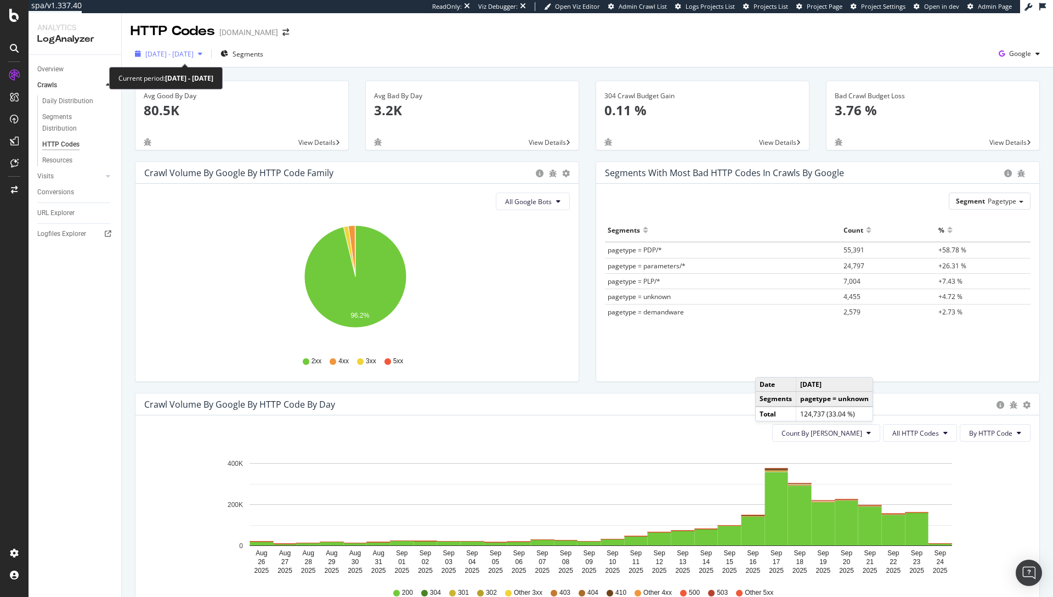
click at [194, 56] on span "2025 Aug. 26th - Sep. 24th" at bounding box center [169, 53] width 48 height 9
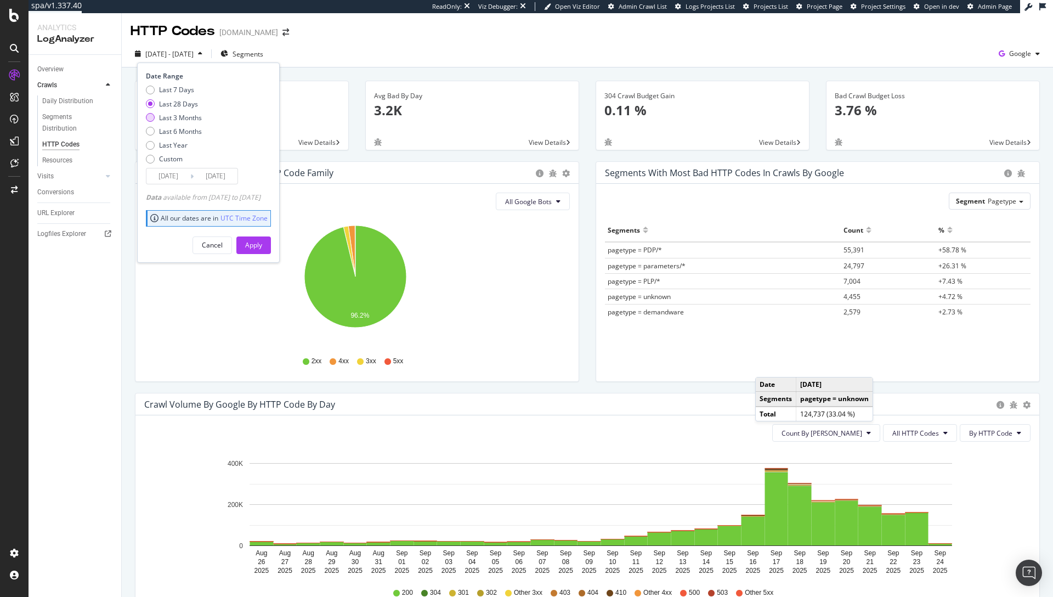
click at [183, 117] on div "Last 3 Months" at bounding box center [180, 117] width 43 height 9
type input "2025/06/25"
click at [262, 251] on div "Apply" at bounding box center [253, 245] width 17 height 16
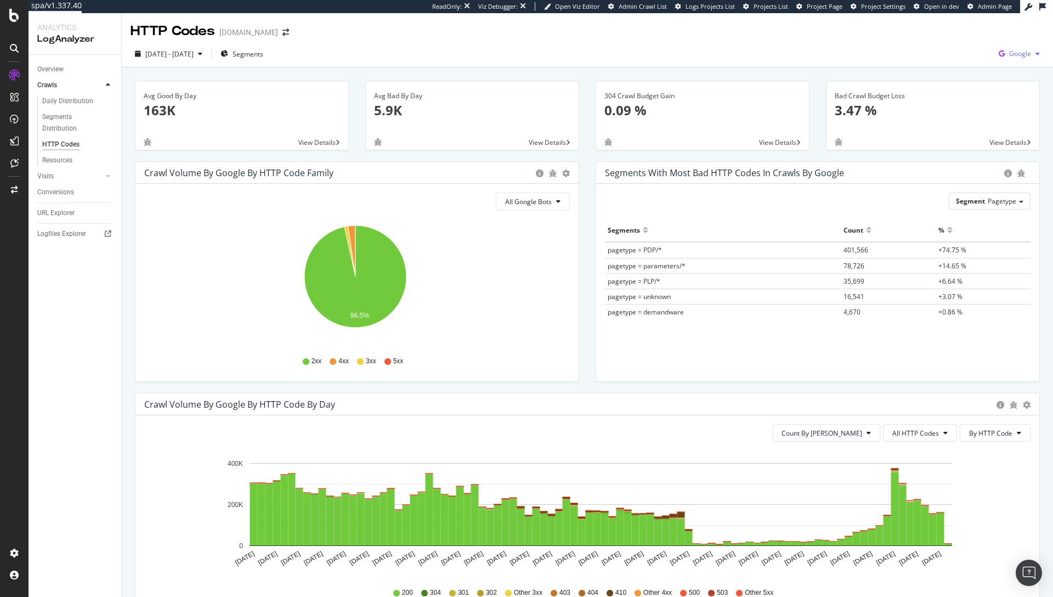
click at [1018, 53] on span "Google" at bounding box center [1020, 53] width 22 height 9
click at [952, 64] on span "OpenAI" at bounding box center [957, 64] width 41 height 10
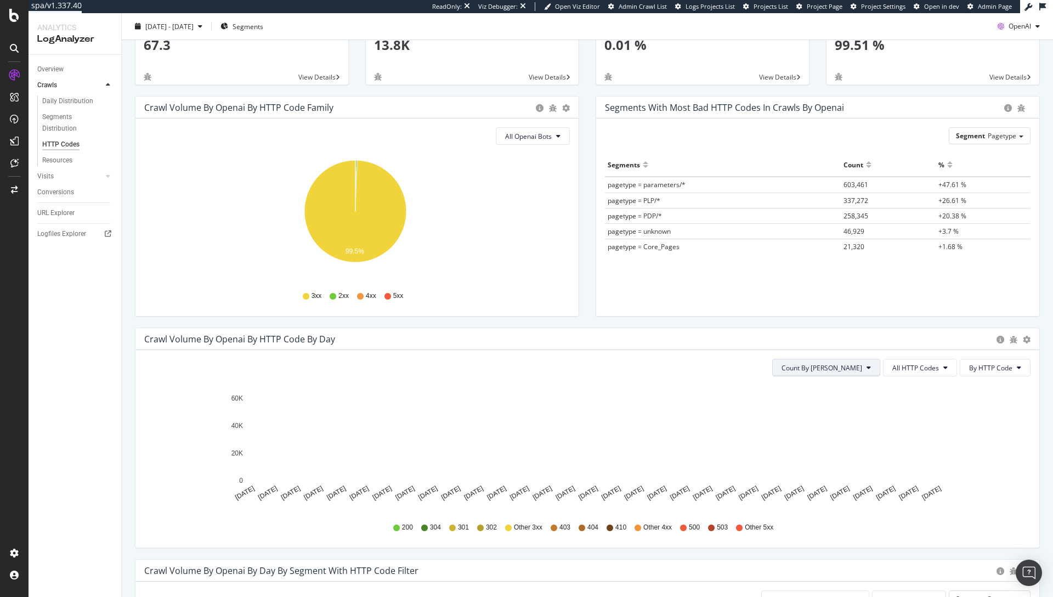
scroll to position [254, 0]
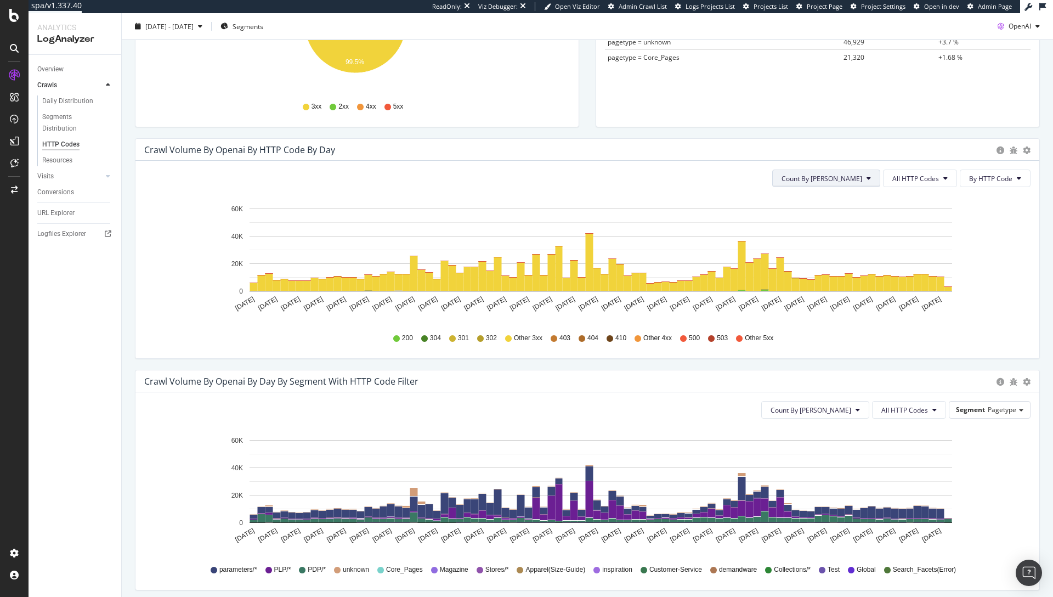
click at [871, 183] on button "Count By Day" at bounding box center [826, 178] width 108 height 18
click at [912, 181] on span "All HTTP Codes" at bounding box center [915, 178] width 47 height 9
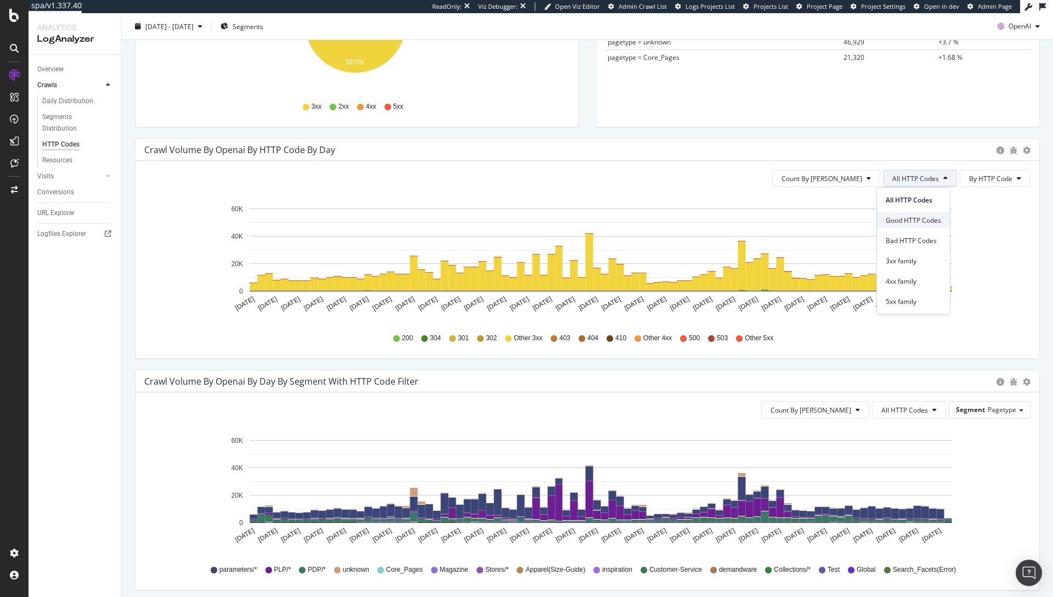
click at [906, 222] on span "Good HTTP Codes" at bounding box center [913, 221] width 55 height 10
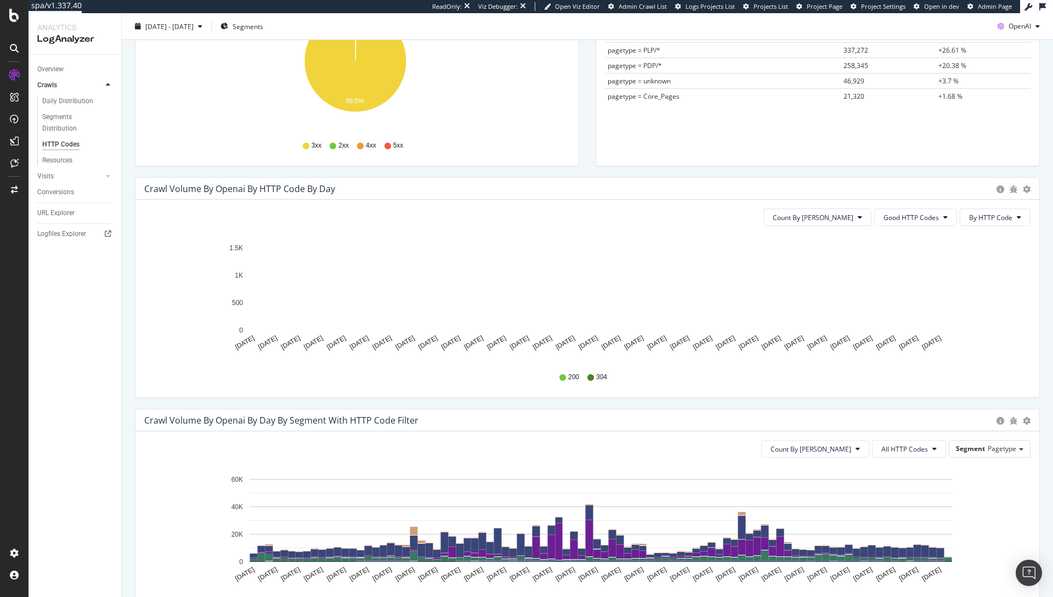
scroll to position [118, 0]
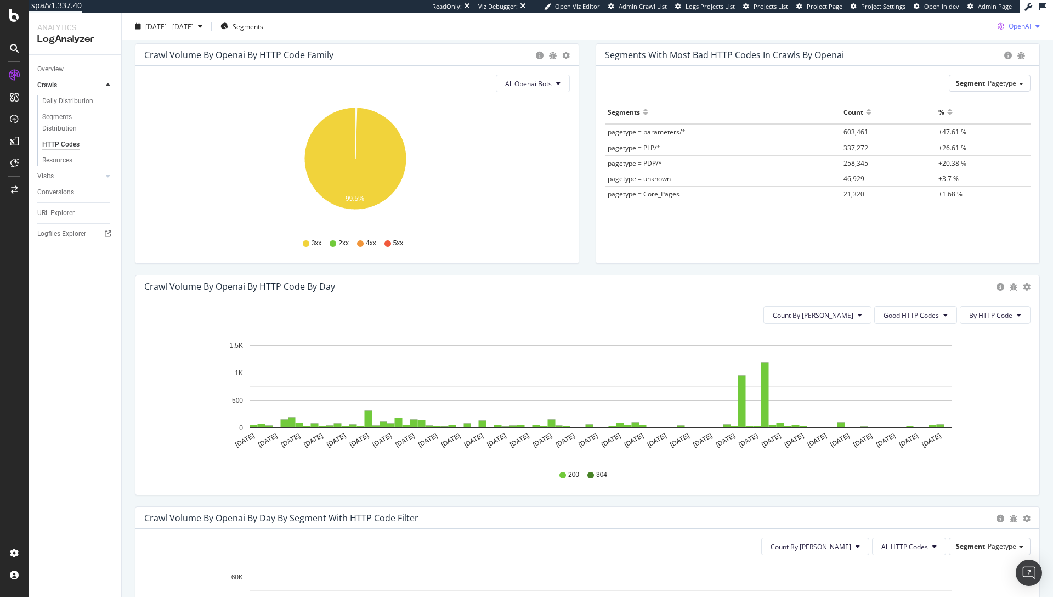
click at [1009, 22] on span "OpenAI" at bounding box center [1020, 25] width 22 height 9
click at [1008, 109] on span "Other AI Bots" at bounding box center [1019, 109] width 41 height 10
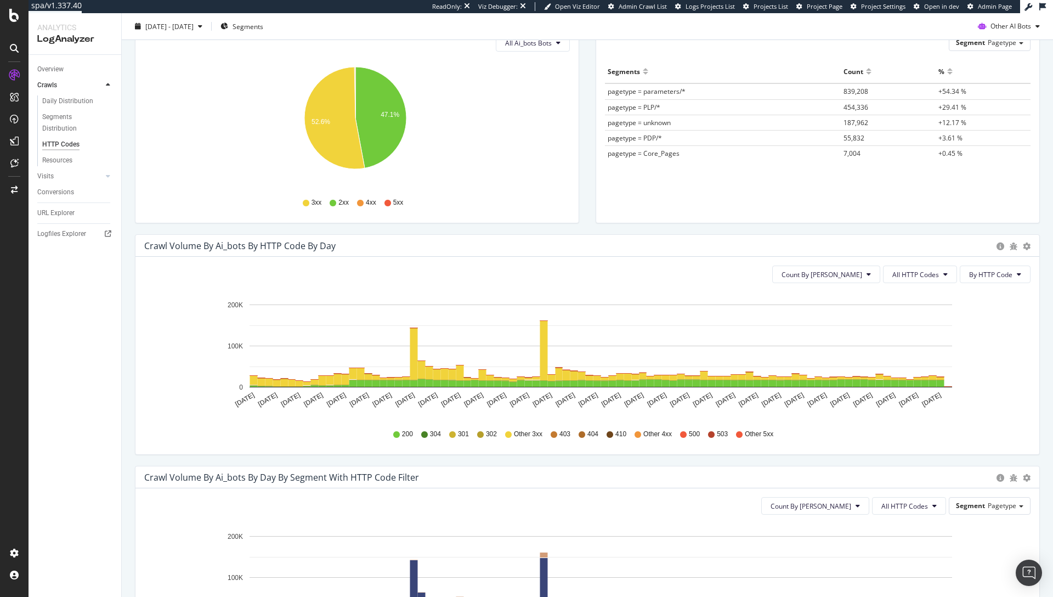
scroll to position [70, 0]
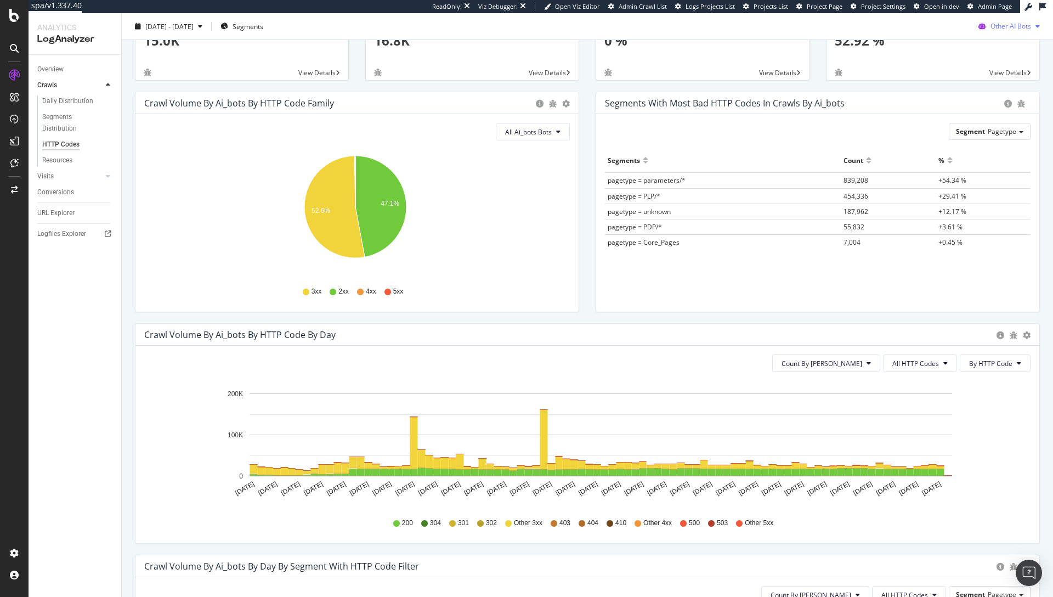
click at [1011, 21] on span "Other AI Bots" at bounding box center [1011, 25] width 41 height 9
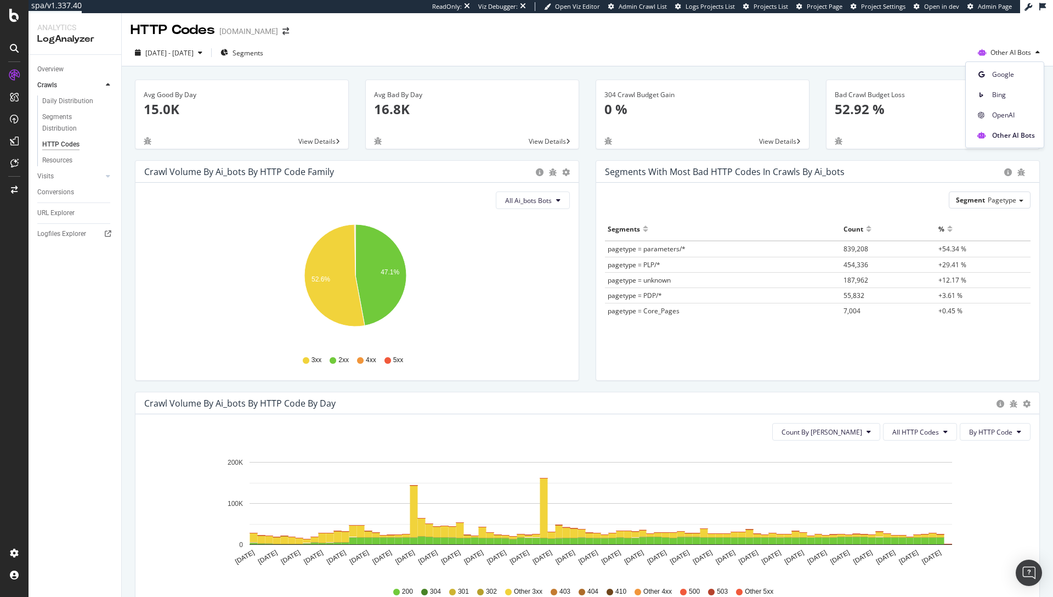
scroll to position [0, 0]
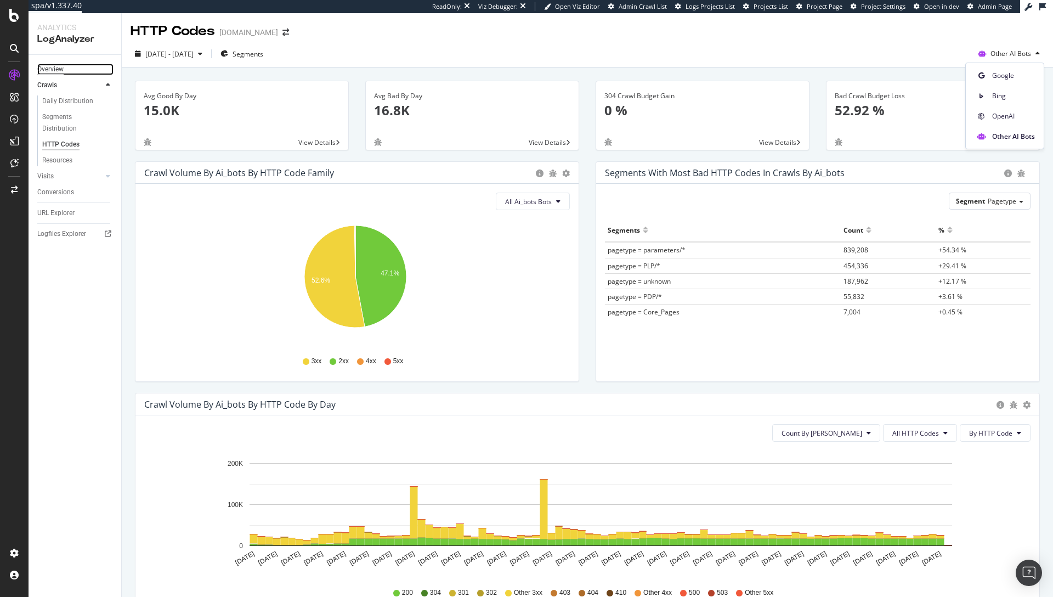
click at [59, 68] on div "Overview" at bounding box center [50, 70] width 26 height 12
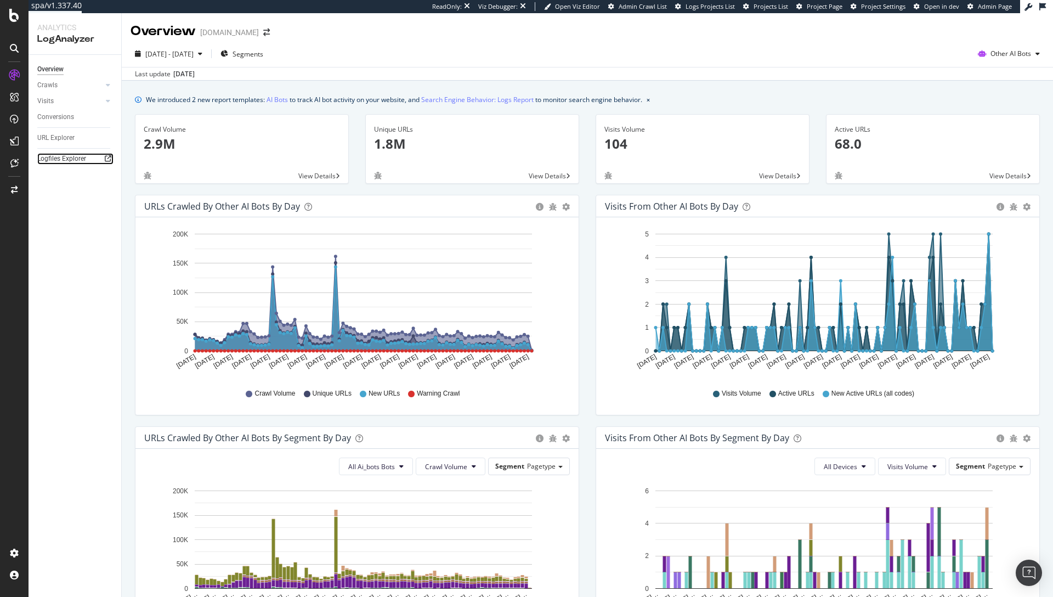
click at [109, 157] on icon at bounding box center [108, 158] width 7 height 7
click at [1004, 55] on span "Other AI Bots" at bounding box center [1011, 53] width 41 height 9
click at [1009, 116] on span "OpenAI" at bounding box center [1013, 116] width 43 height 10
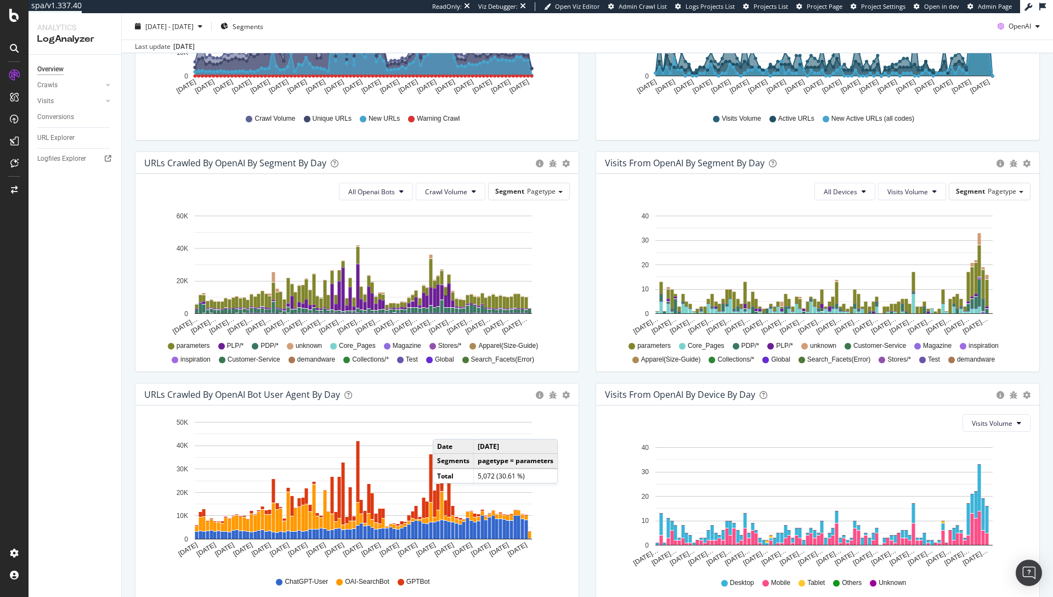
scroll to position [331, 0]
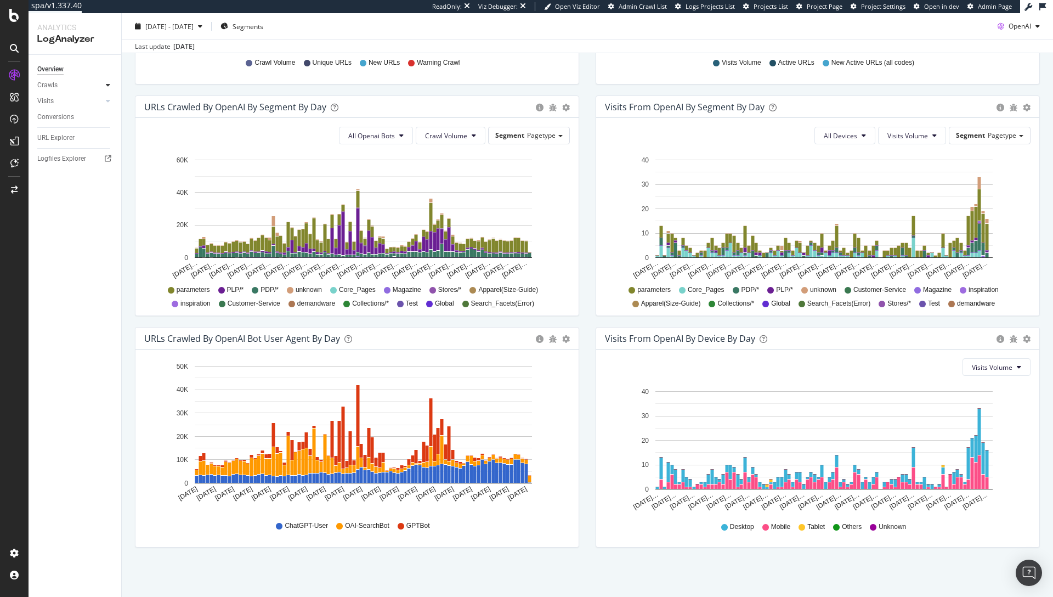
click at [108, 83] on icon at bounding box center [108, 85] width 4 height 7
click at [58, 143] on div "HTTP Codes" at bounding box center [60, 145] width 37 height 12
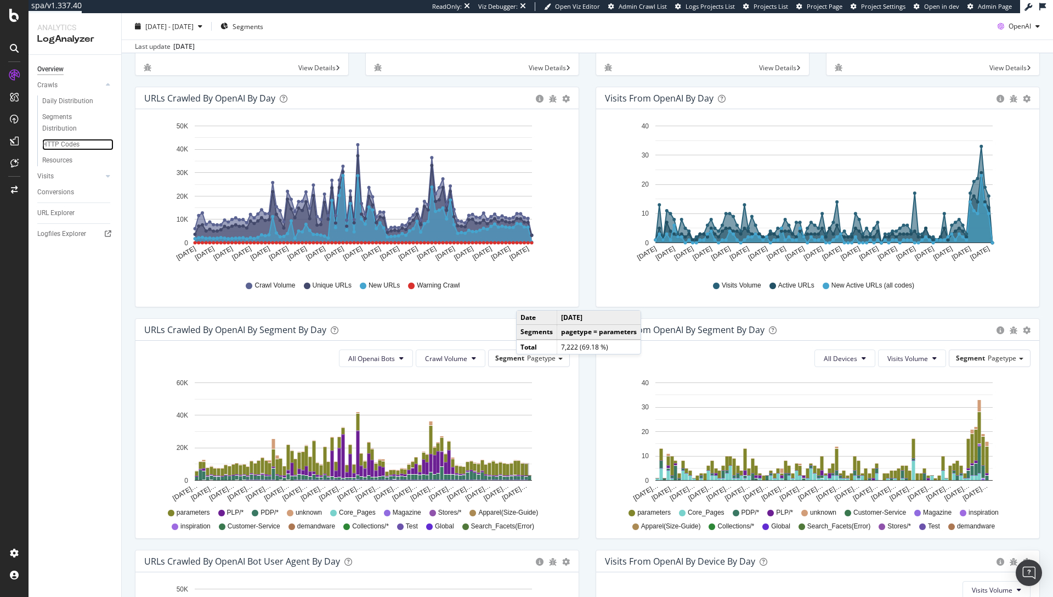
scroll to position [0, 0]
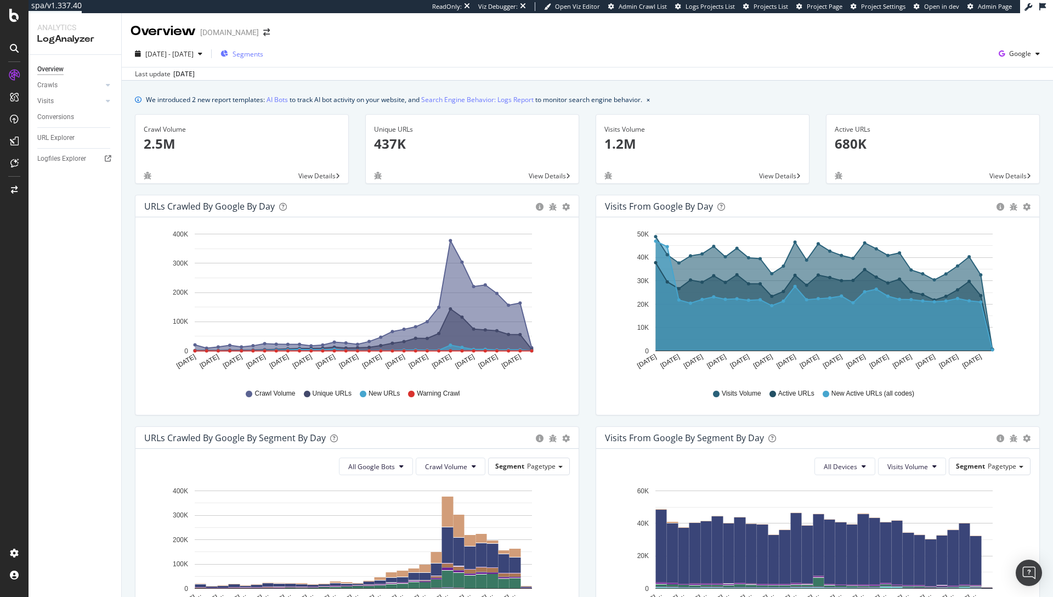
click at [263, 54] on span "Segments" at bounding box center [248, 53] width 31 height 9
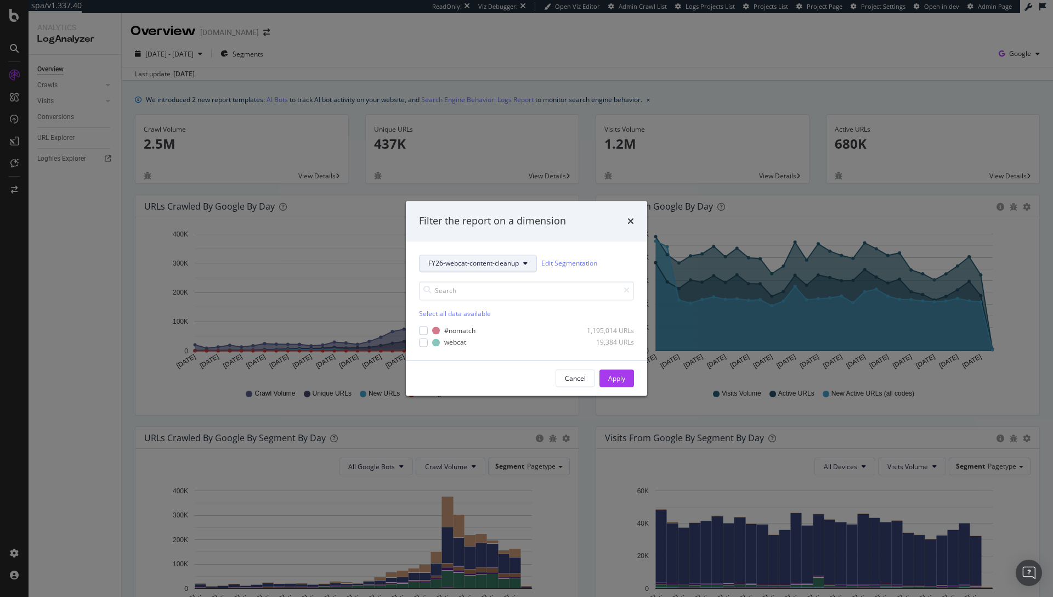
click at [496, 262] on span "FY26-webcat-content-cleanup" at bounding box center [473, 263] width 90 height 9
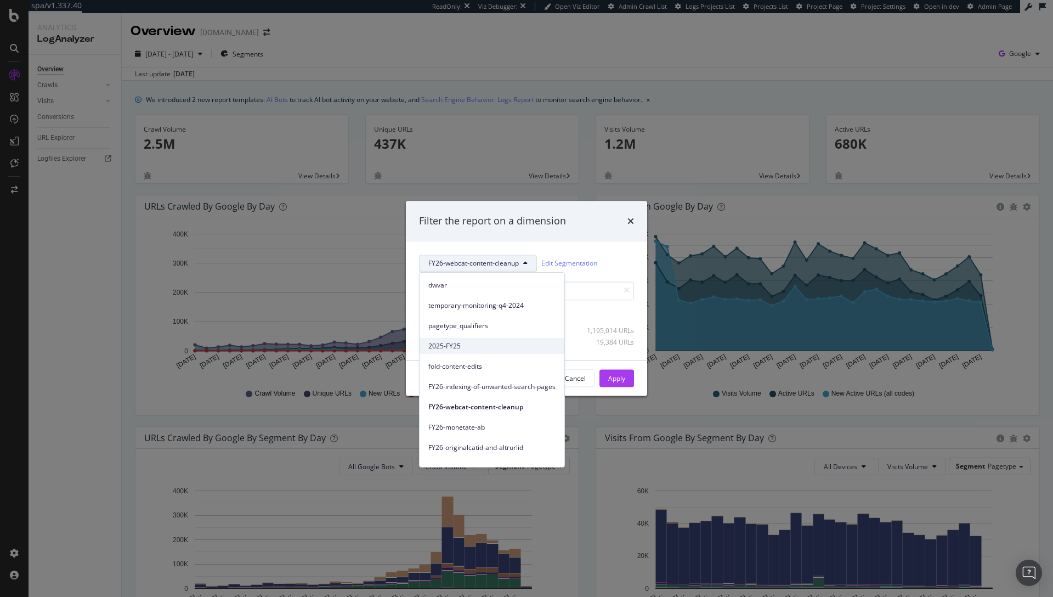
scroll to position [112, 0]
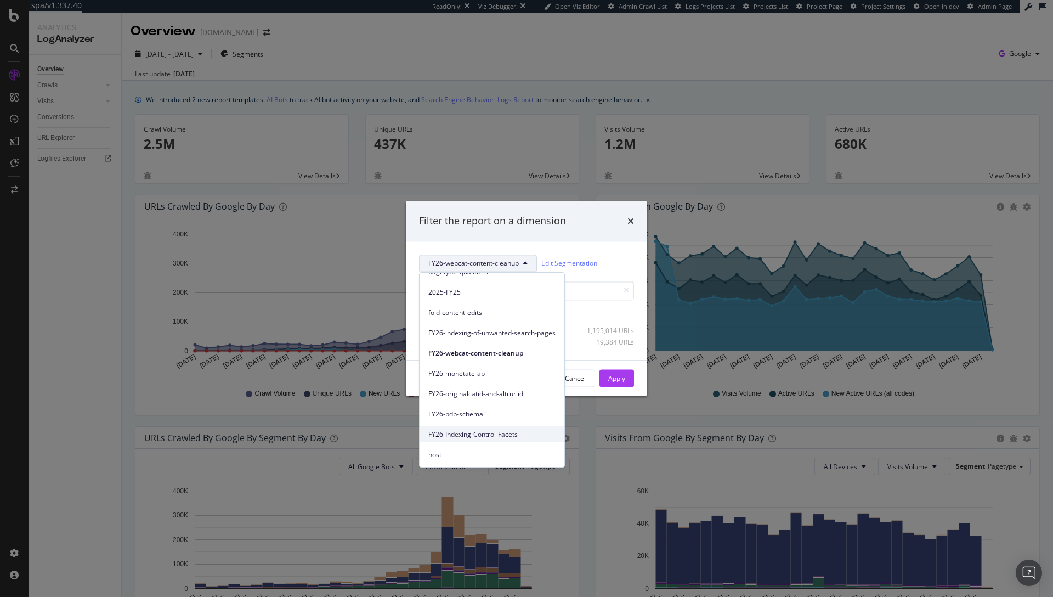
click at [471, 433] on span "FY26-Indexing-Control-Facets" at bounding box center [491, 434] width 127 height 10
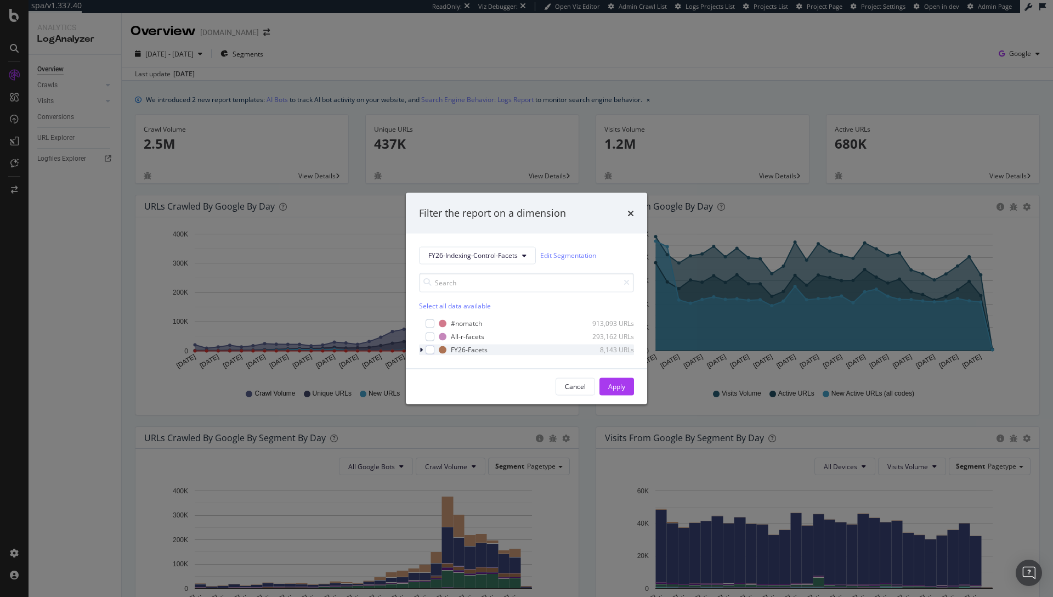
click at [420, 349] on icon "modal" at bounding box center [421, 349] width 3 height 7
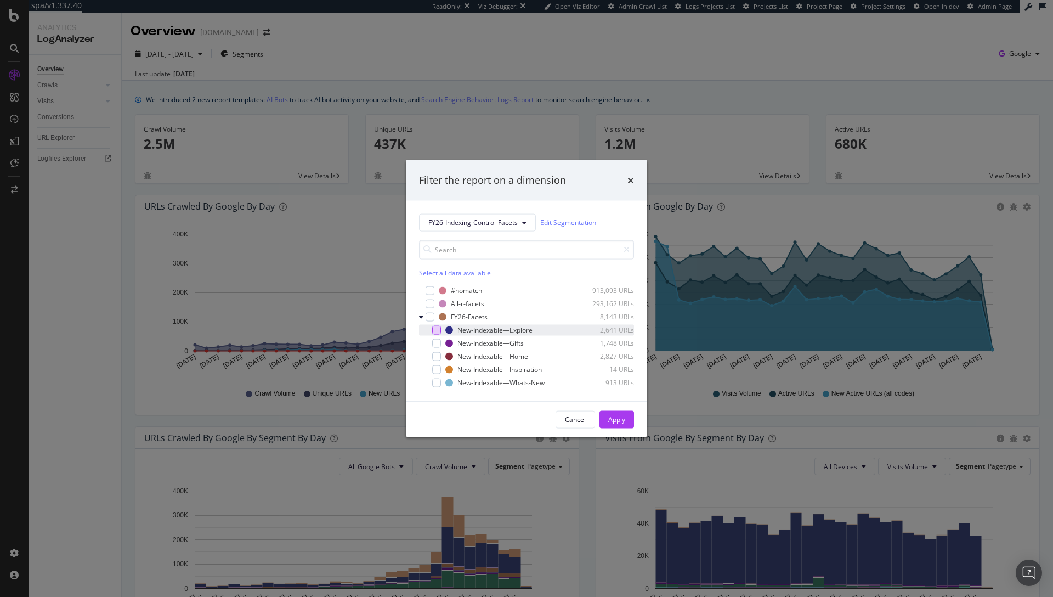
click at [438, 327] on div "modal" at bounding box center [436, 329] width 9 height 9
click at [429, 318] on icon "modal" at bounding box center [430, 316] width 5 height 5
click at [611, 415] on div "Apply" at bounding box center [616, 419] width 17 height 9
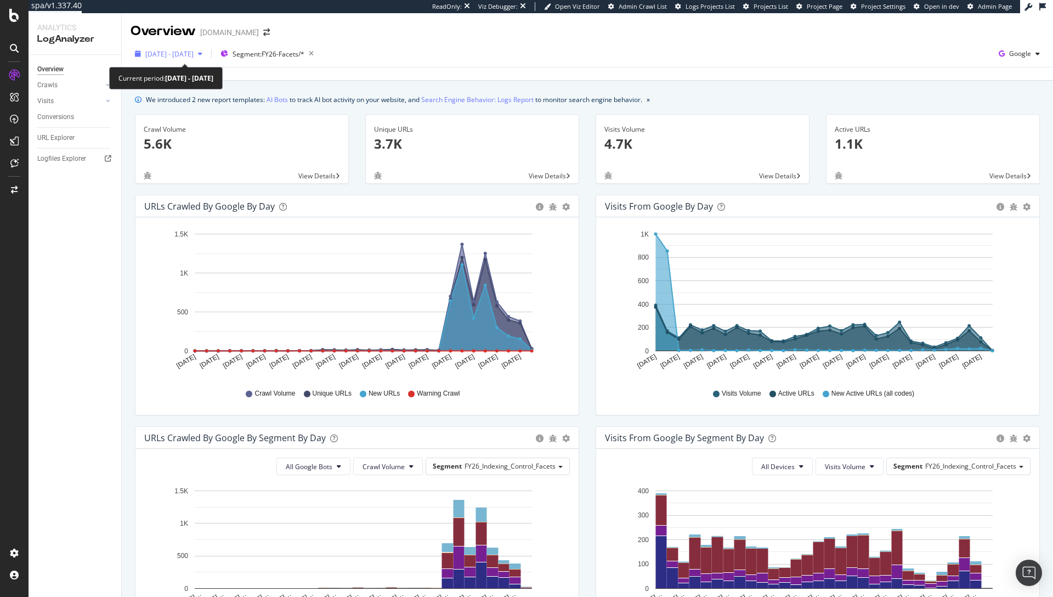
click at [178, 52] on span "2025 Aug. 26th - Sep. 24th" at bounding box center [169, 53] width 48 height 9
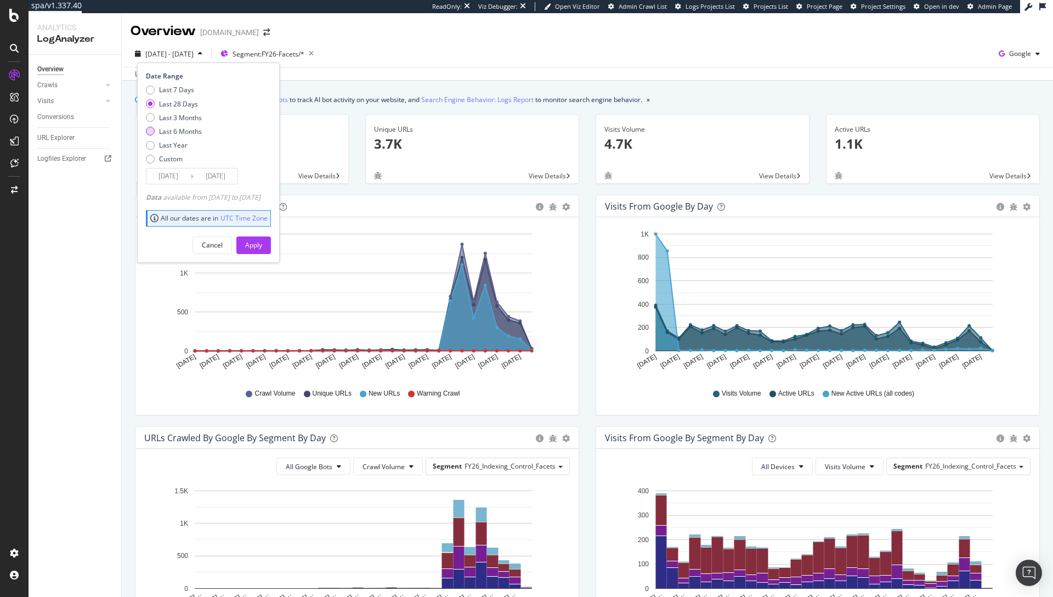
click at [183, 129] on div "Last 6 Months" at bounding box center [180, 131] width 43 height 9
click at [171, 144] on div "Last Year" at bounding box center [173, 144] width 29 height 9
type input "2024/09/25"
click at [262, 244] on div "Apply" at bounding box center [253, 244] width 17 height 9
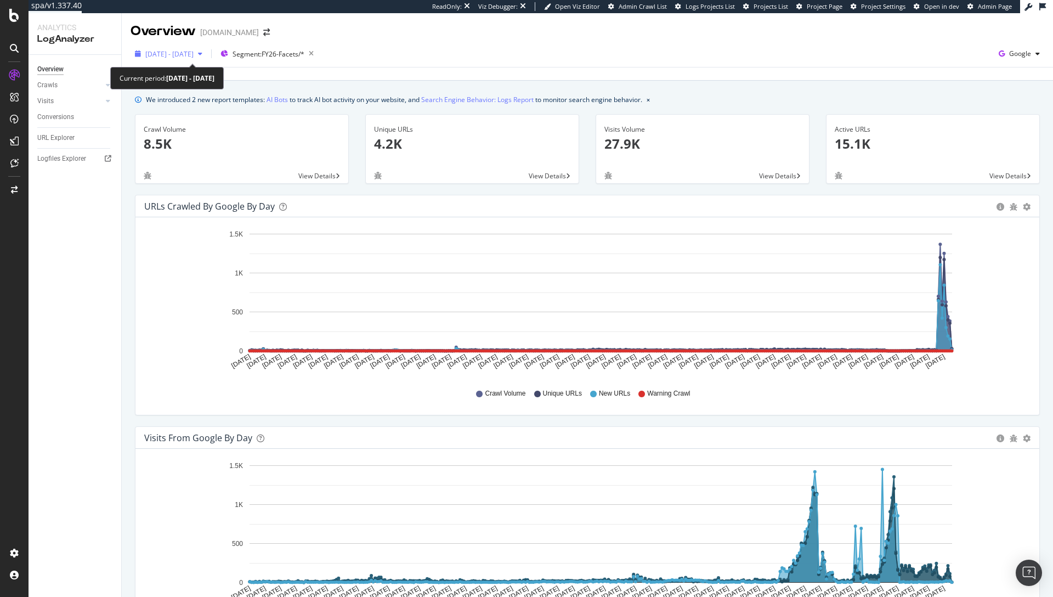
click at [175, 52] on span "2024 Sep. 25th - 2025 Sep. 24th" at bounding box center [169, 53] width 48 height 9
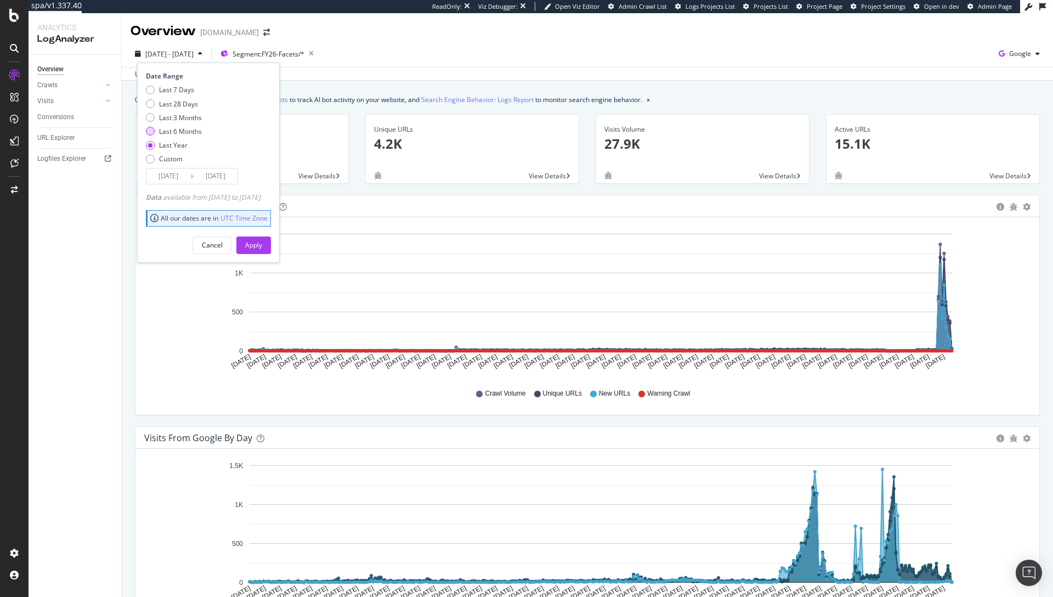
click at [188, 129] on div "Last 6 Months" at bounding box center [180, 131] width 43 height 9
type input "2025/03/25"
click at [262, 242] on div "Apply" at bounding box center [253, 244] width 17 height 9
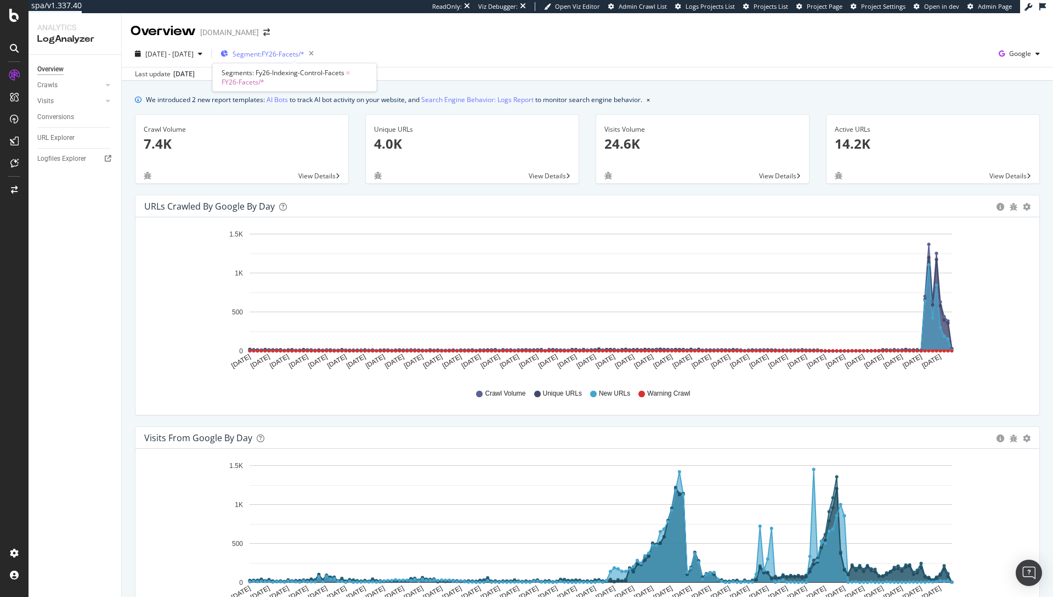
click at [304, 56] on span "Segment: FY26-Facets/*" at bounding box center [269, 53] width 72 height 9
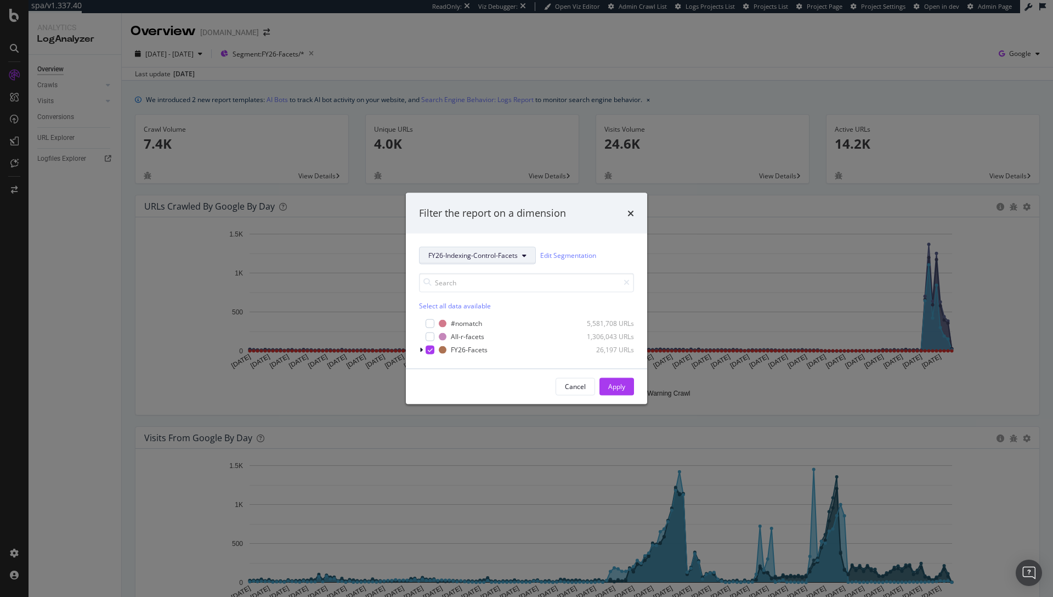
click at [480, 248] on button "FY26-Indexing-Control-Facets" at bounding box center [477, 255] width 117 height 18
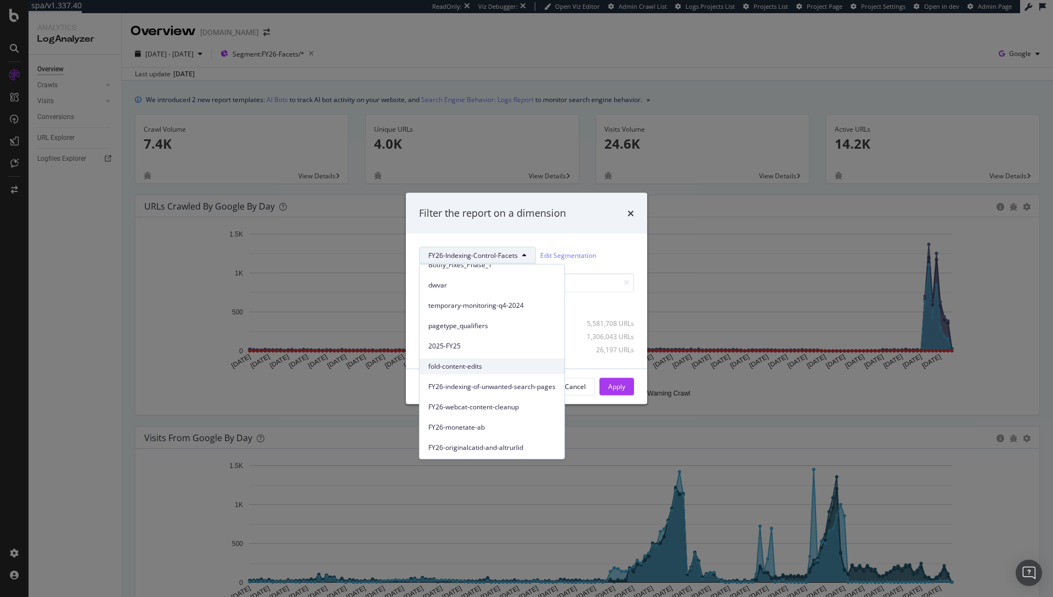
scroll to position [112, 0]
click at [589, 210] on div "Filter the report on a dimension" at bounding box center [526, 213] width 215 height 14
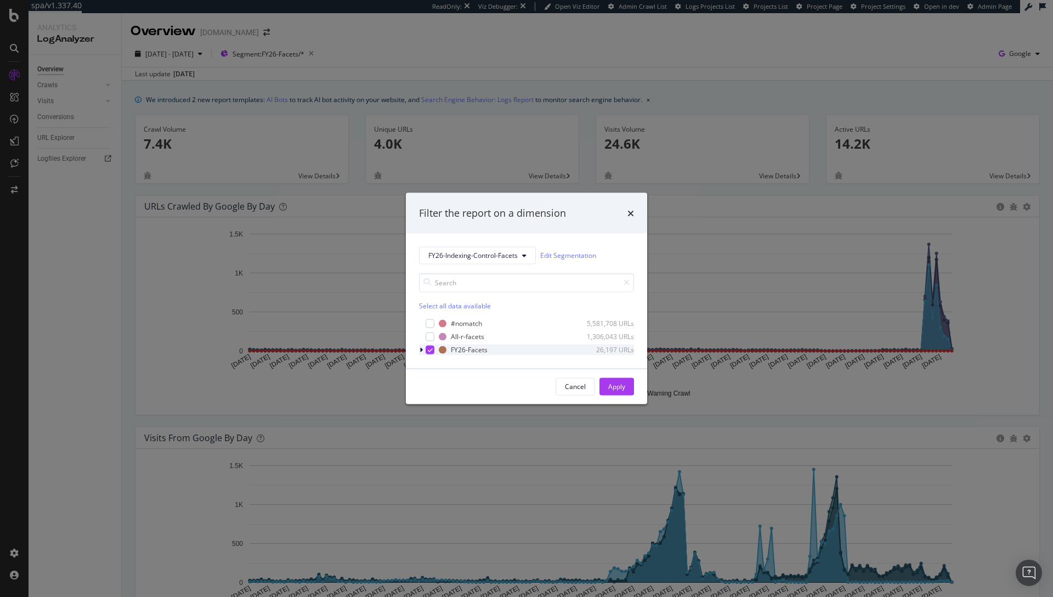
click at [424, 349] on div "modal" at bounding box center [422, 349] width 7 height 11
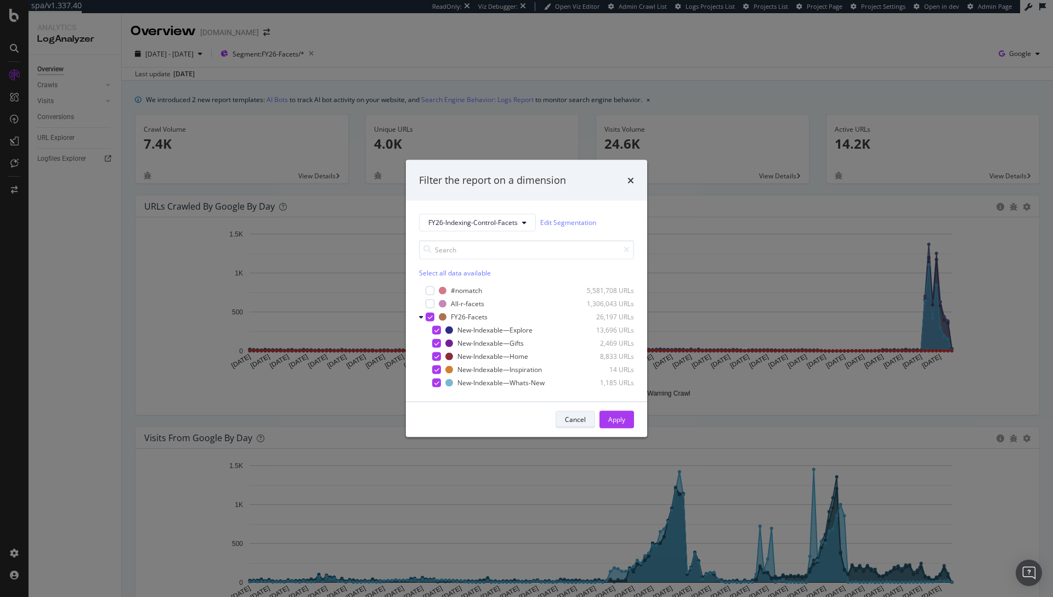
click at [580, 418] on div "Cancel" at bounding box center [575, 419] width 21 height 9
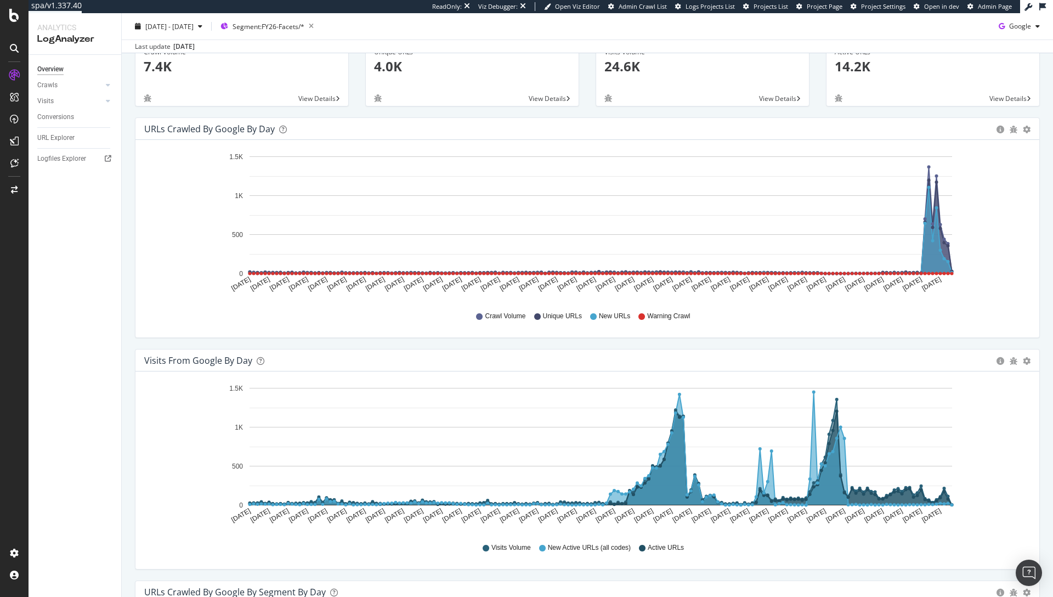
scroll to position [42, 0]
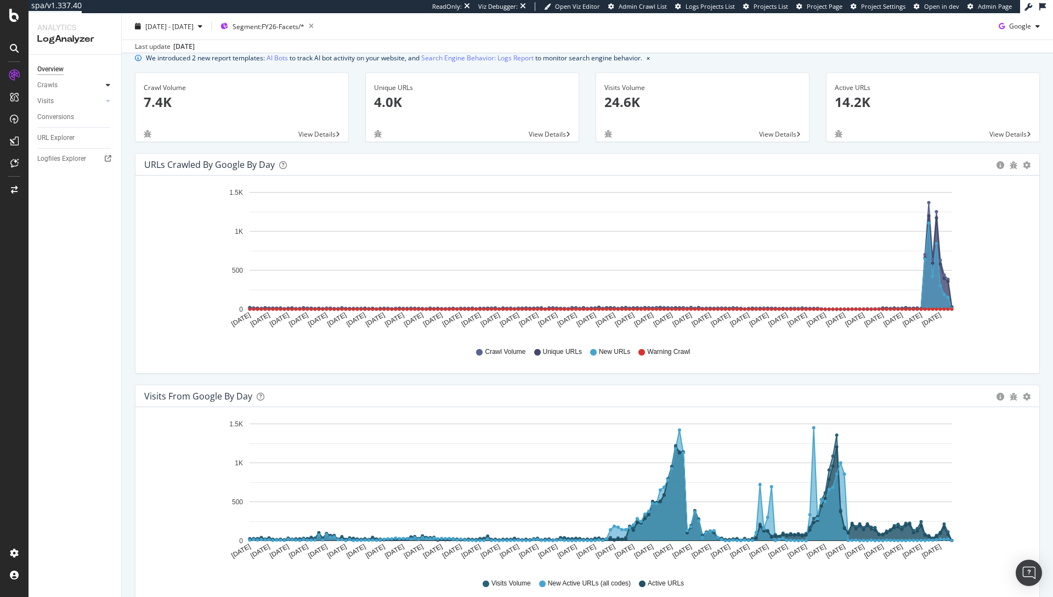
click at [108, 84] on icon at bounding box center [108, 85] width 4 height 7
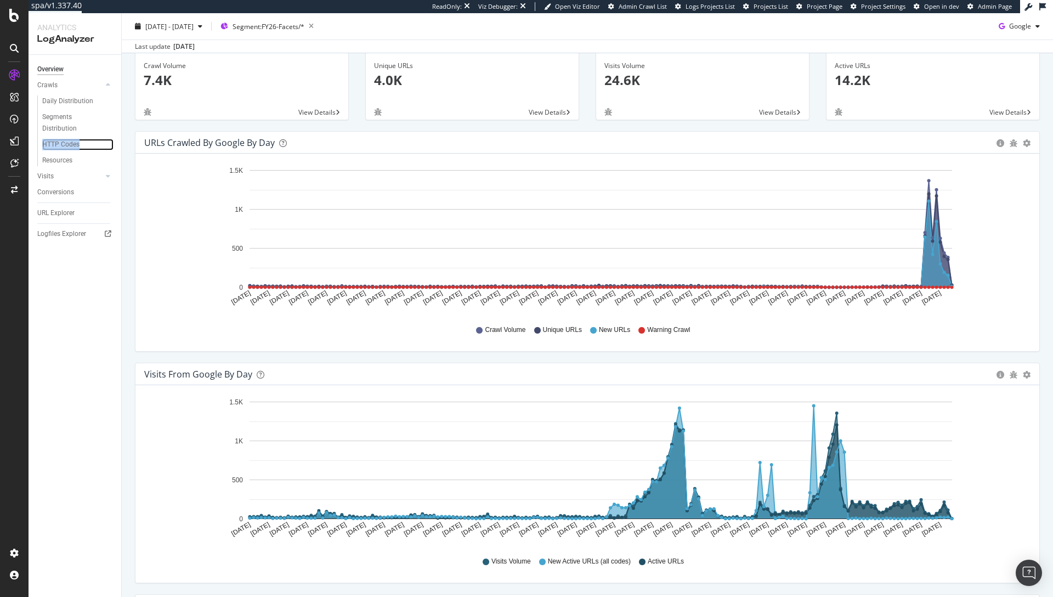
scroll to position [75, 0]
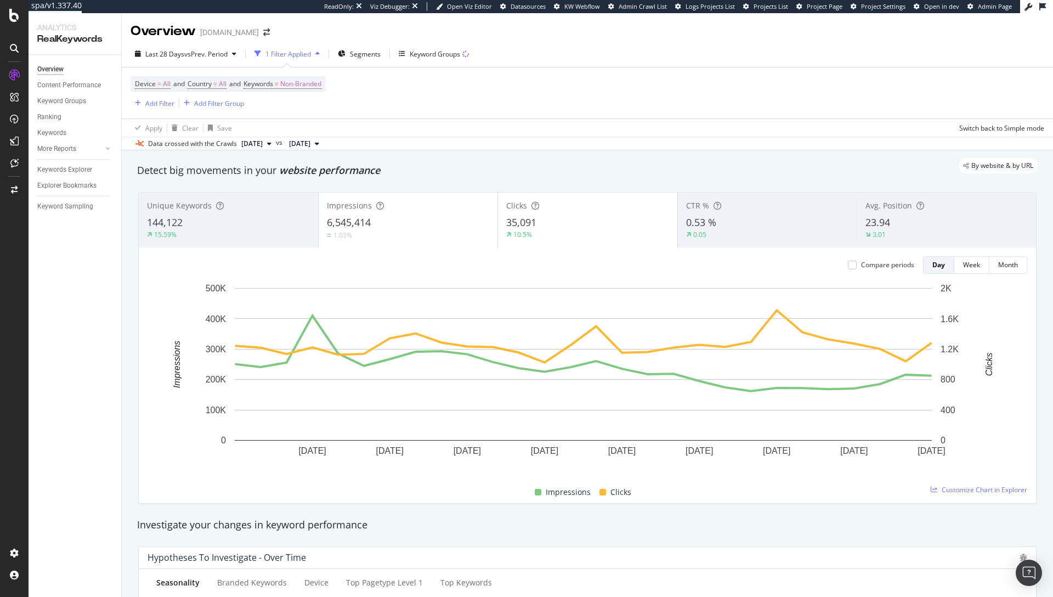
click at [63, 271] on div "Overview Content Performance Keyword Groups Ranking Keywords More Reports Count…" at bounding box center [75, 326] width 93 height 542
click at [371, 54] on span "Segments" at bounding box center [365, 53] width 31 height 9
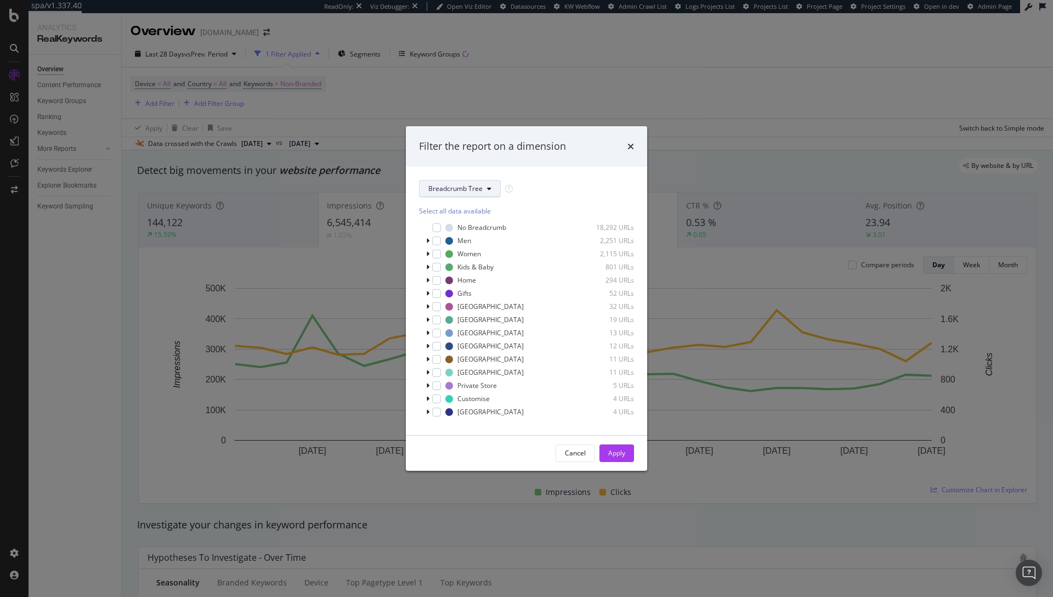
click at [488, 187] on icon "modal" at bounding box center [489, 188] width 4 height 7
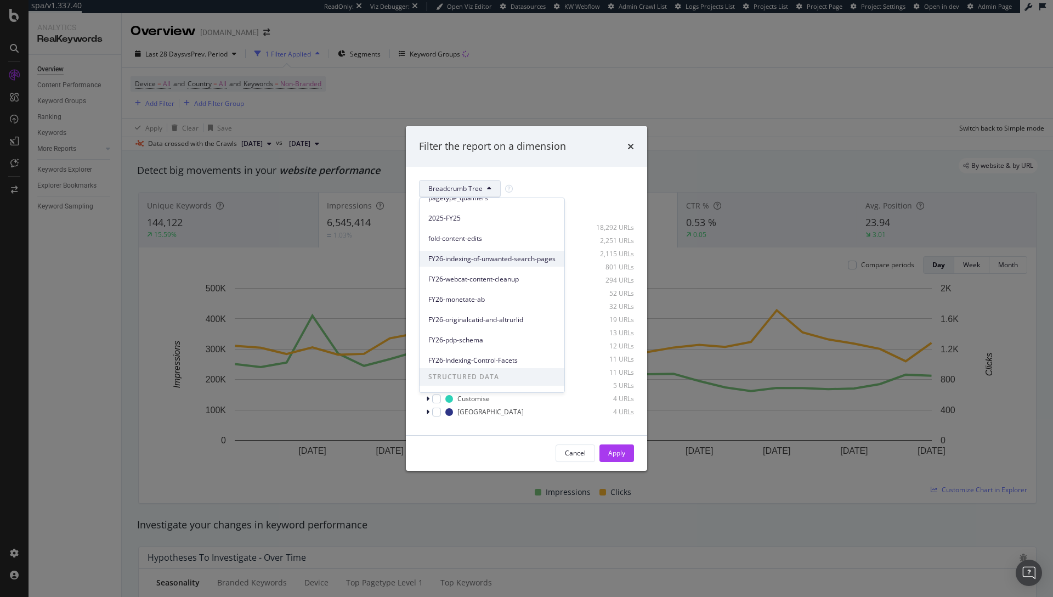
scroll to position [129, 0]
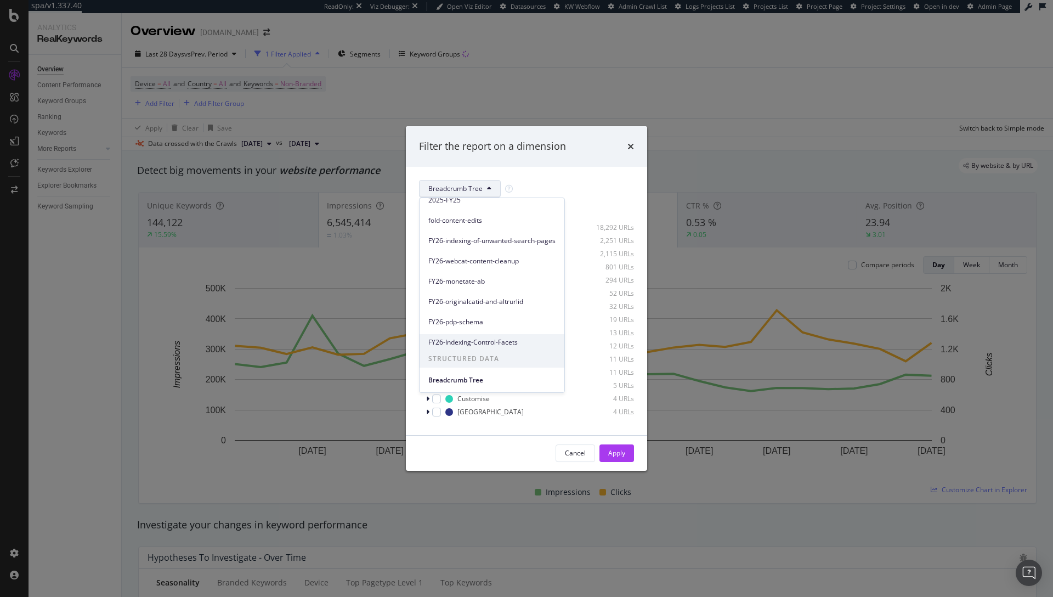
click at [472, 339] on span "FY26-Indexing-Control-Facets" at bounding box center [491, 342] width 127 height 10
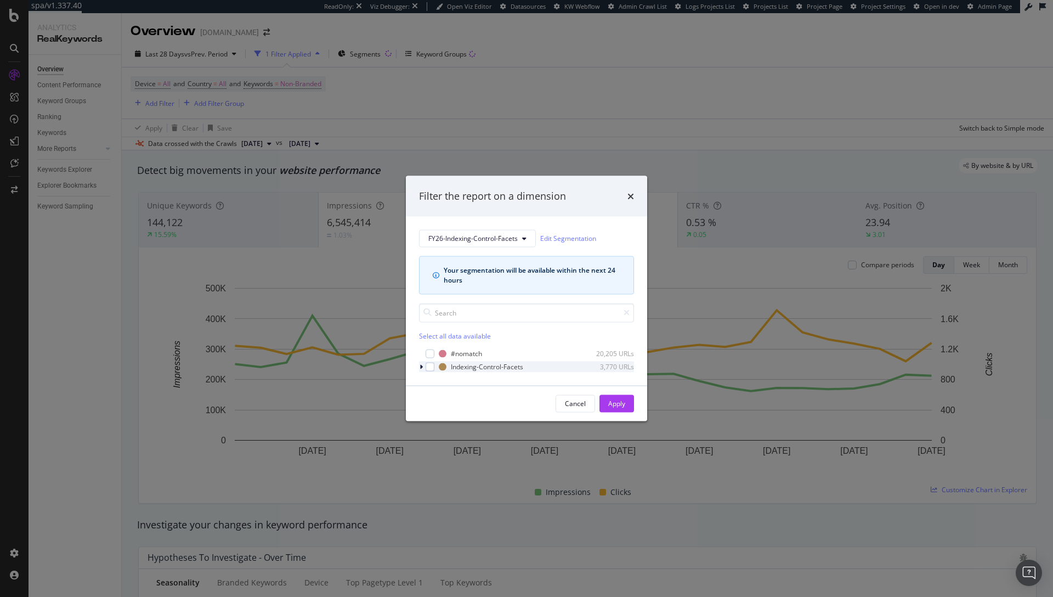
click at [422, 367] on icon "modal" at bounding box center [421, 366] width 3 height 7
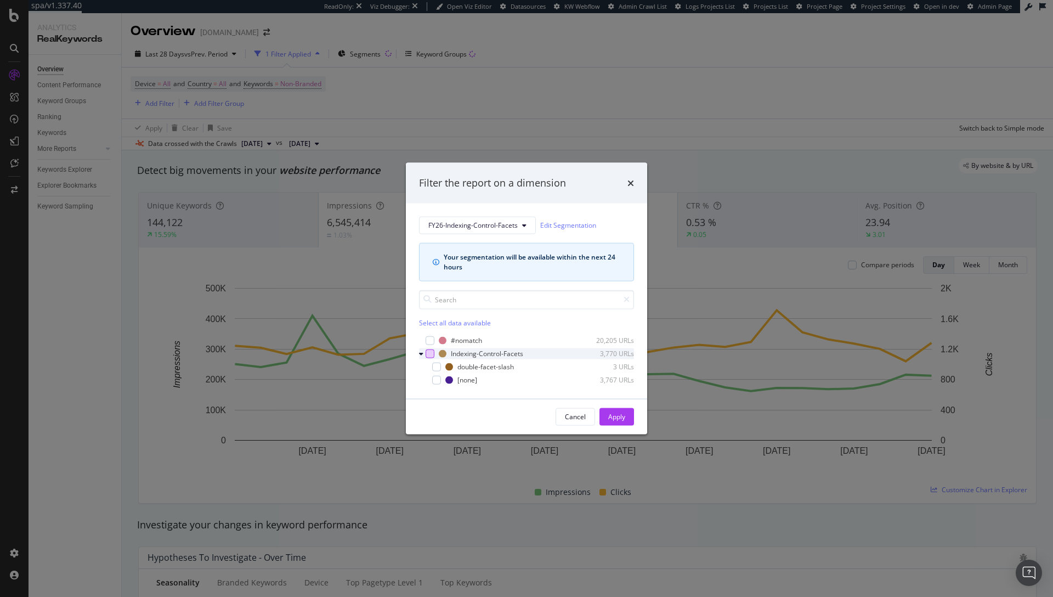
click at [431, 353] on div "modal" at bounding box center [430, 353] width 9 height 9
click at [613, 412] on div "Apply" at bounding box center [616, 416] width 17 height 9
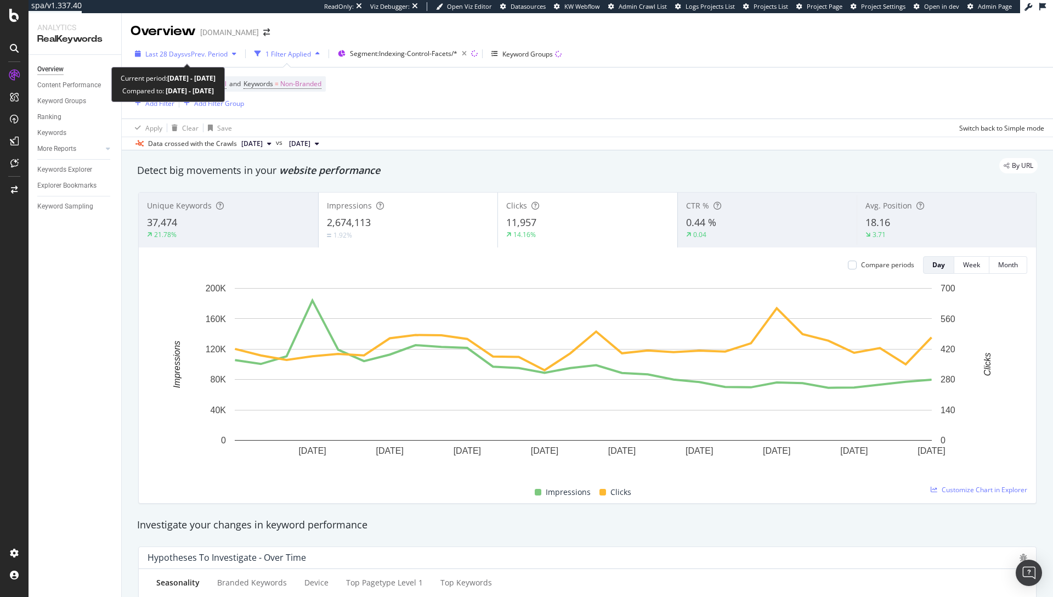
click at [227, 50] on span "vs Prev. Period" at bounding box center [205, 53] width 43 height 9
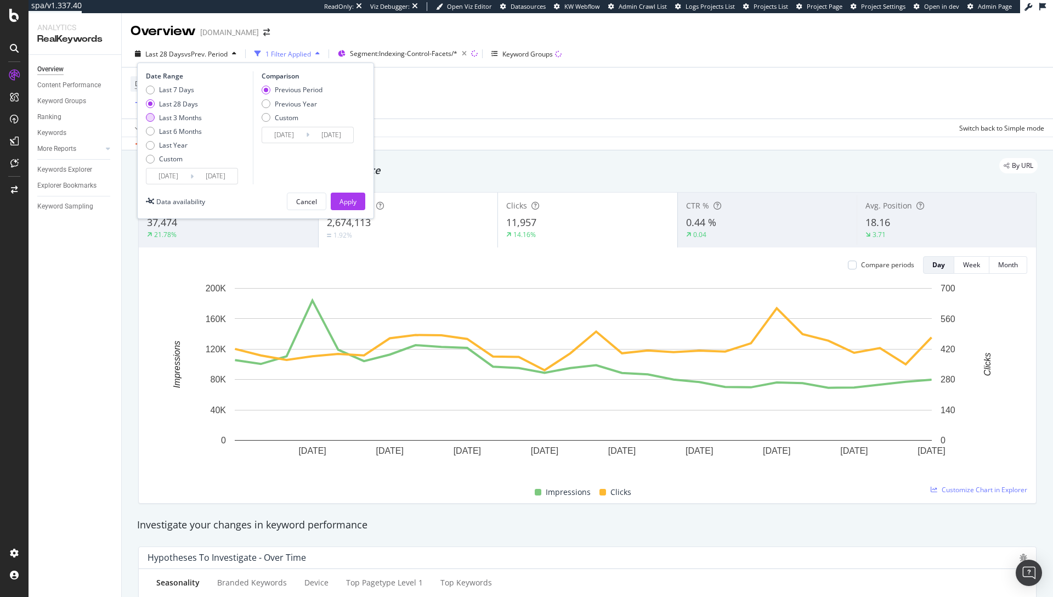
click at [190, 116] on div "Last 3 Months" at bounding box center [180, 117] width 43 height 9
type input "[DATE]"
click at [351, 201] on div "Apply" at bounding box center [348, 201] width 17 height 9
